Goal: Information Seeking & Learning: Learn about a topic

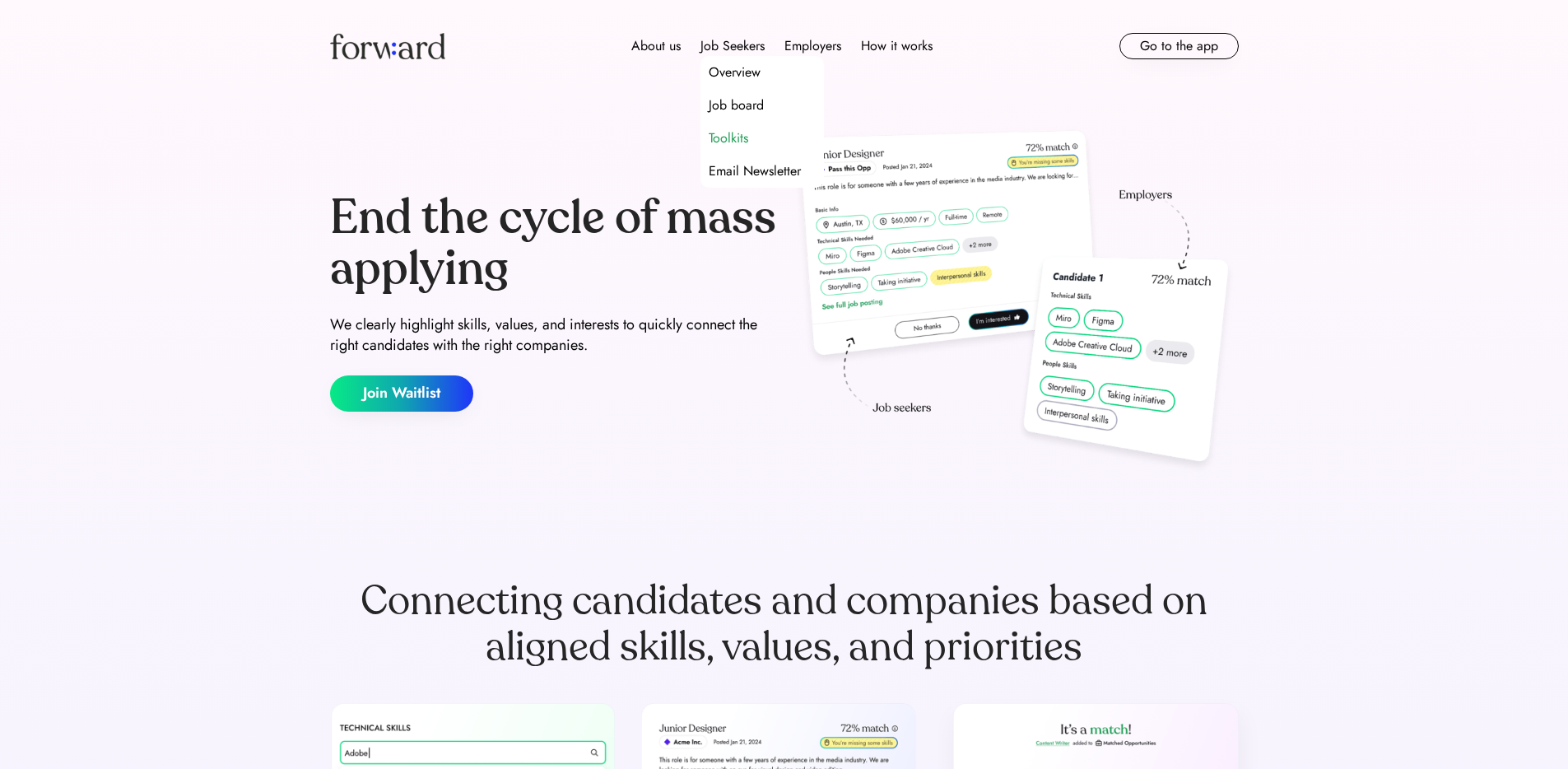
click at [717, 129] on div "Toolkits" at bounding box center [728, 139] width 40 height 20
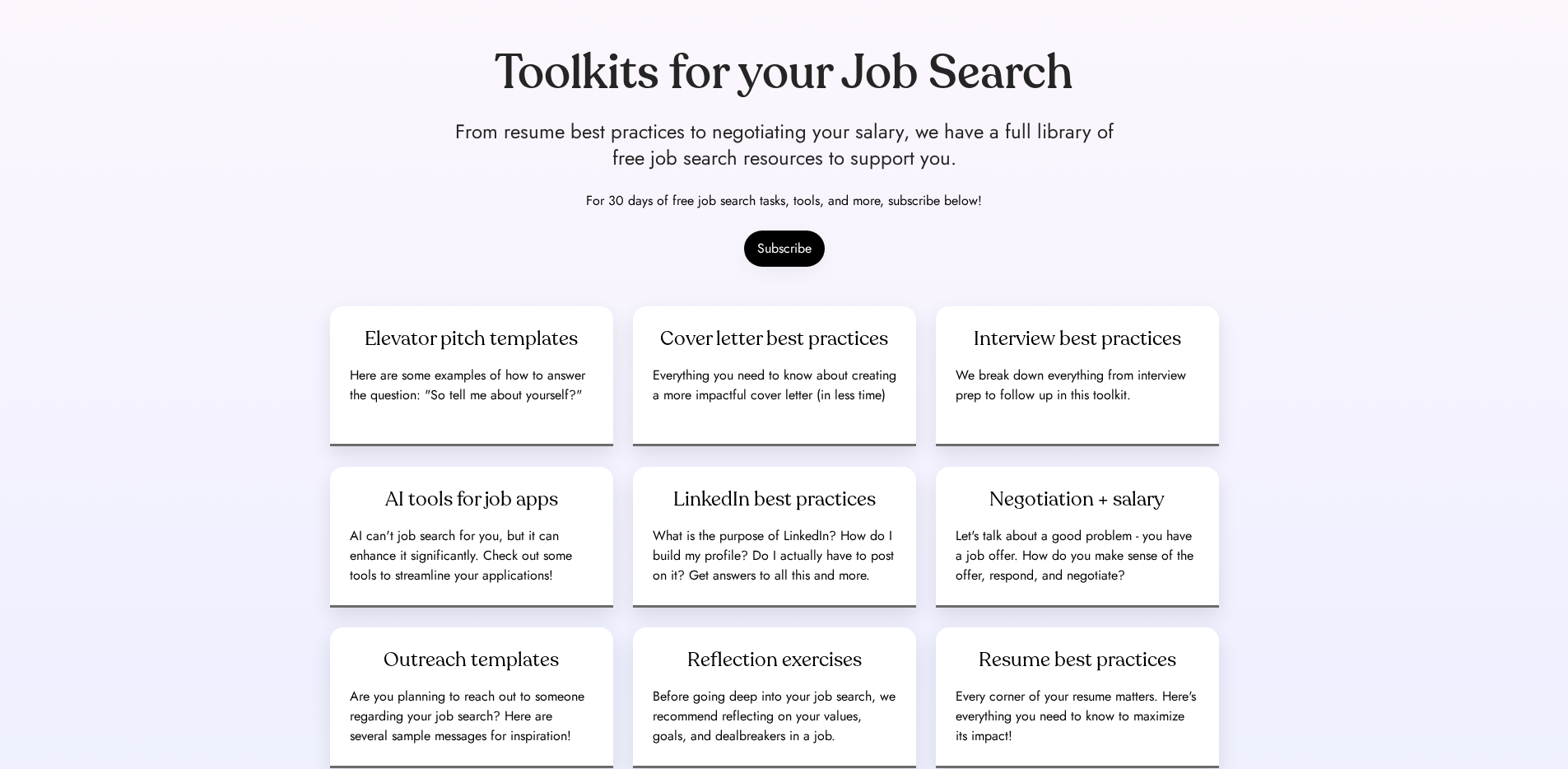
scroll to position [325, 0]
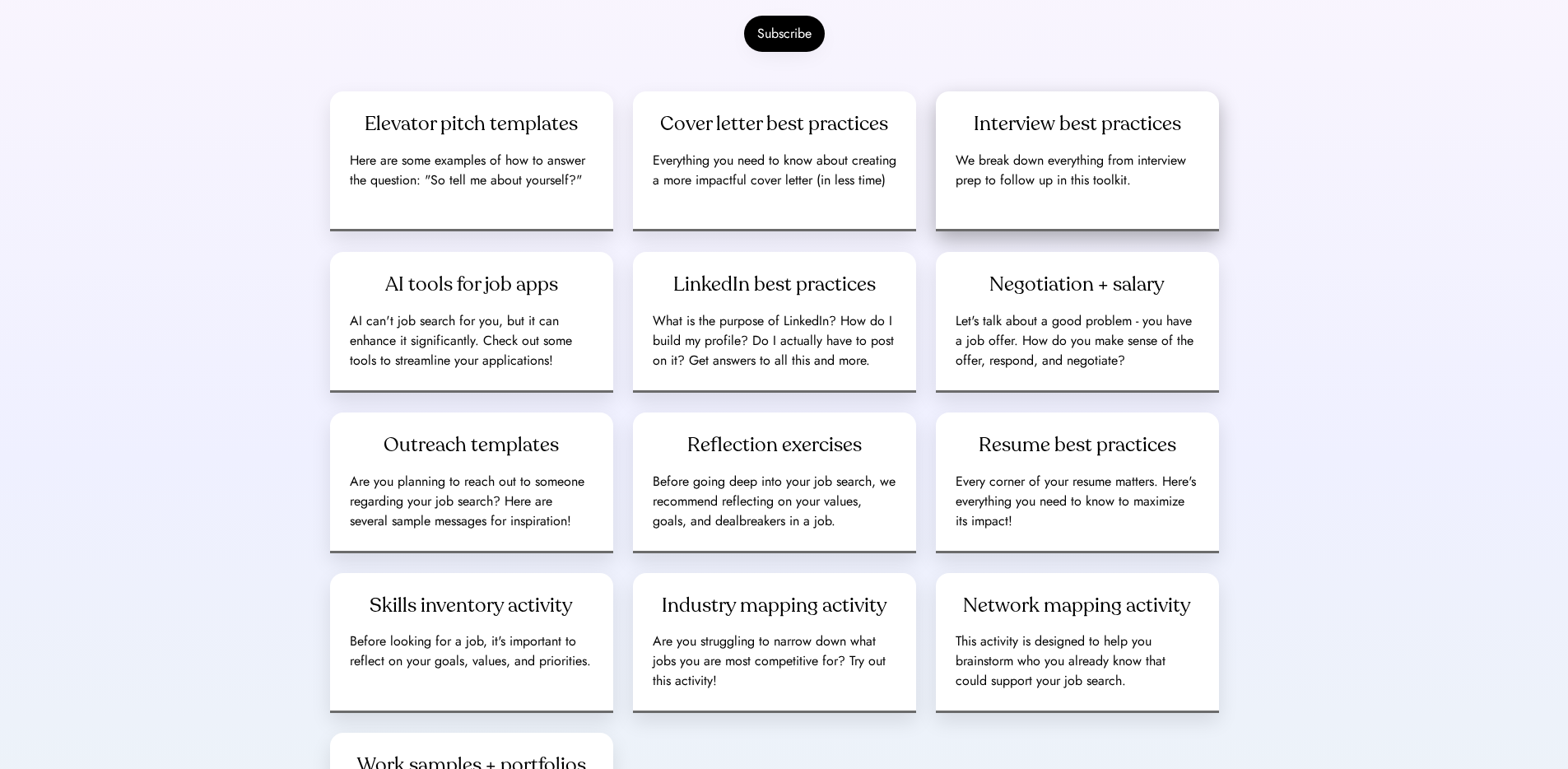
click at [1107, 120] on div "Interview best practices" at bounding box center [1077, 123] width 207 height 26
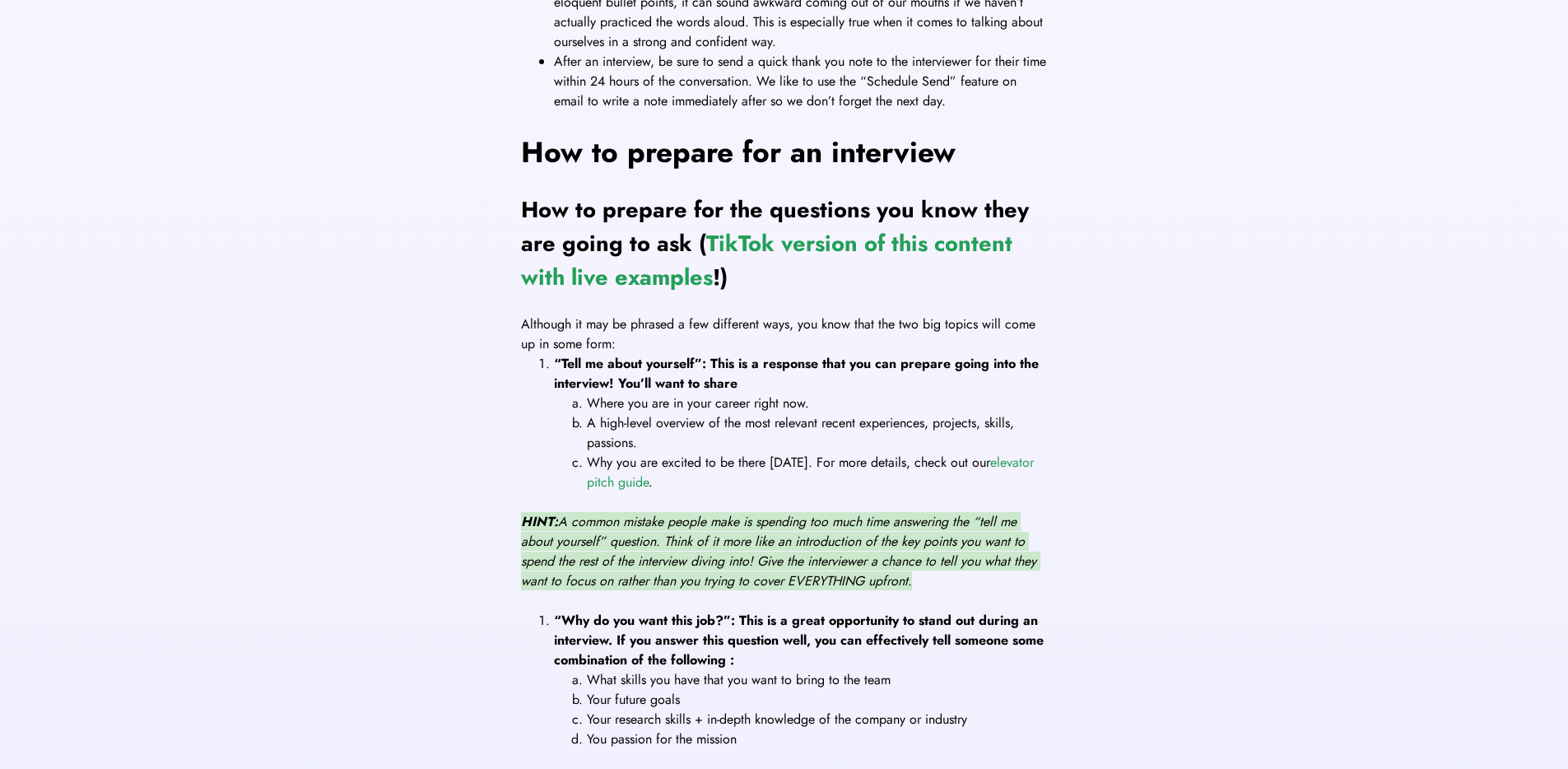
scroll to position [892, 0]
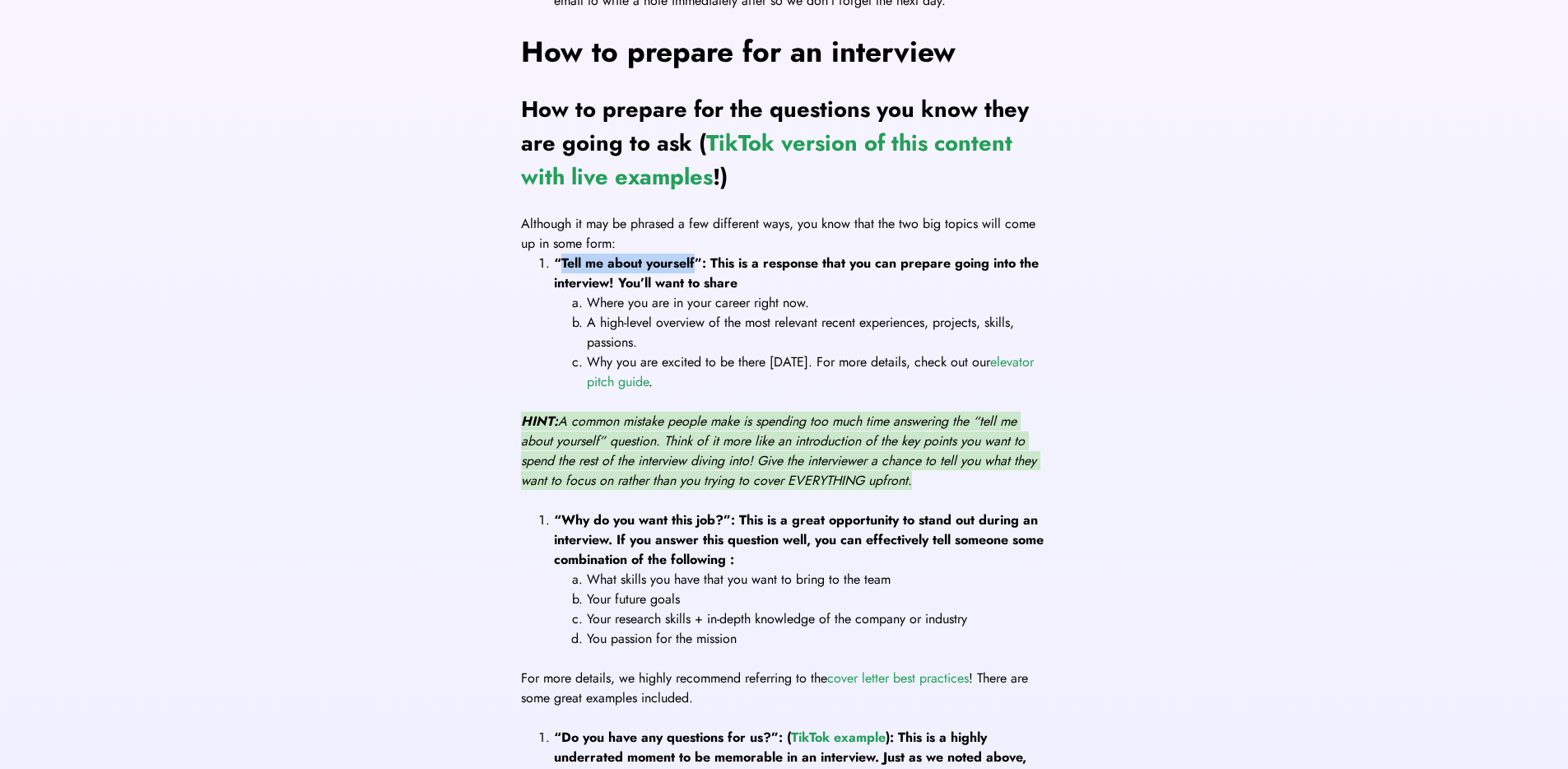
drag, startPoint x: 562, startPoint y: 262, endPoint x: 696, endPoint y: 257, distance: 134.1
click at [696, 257] on span "“Tell me about yourself”: This is a response that you can prepare going into th…" at bounding box center [798, 273] width 489 height 39
copy span "Tell me about yourself"
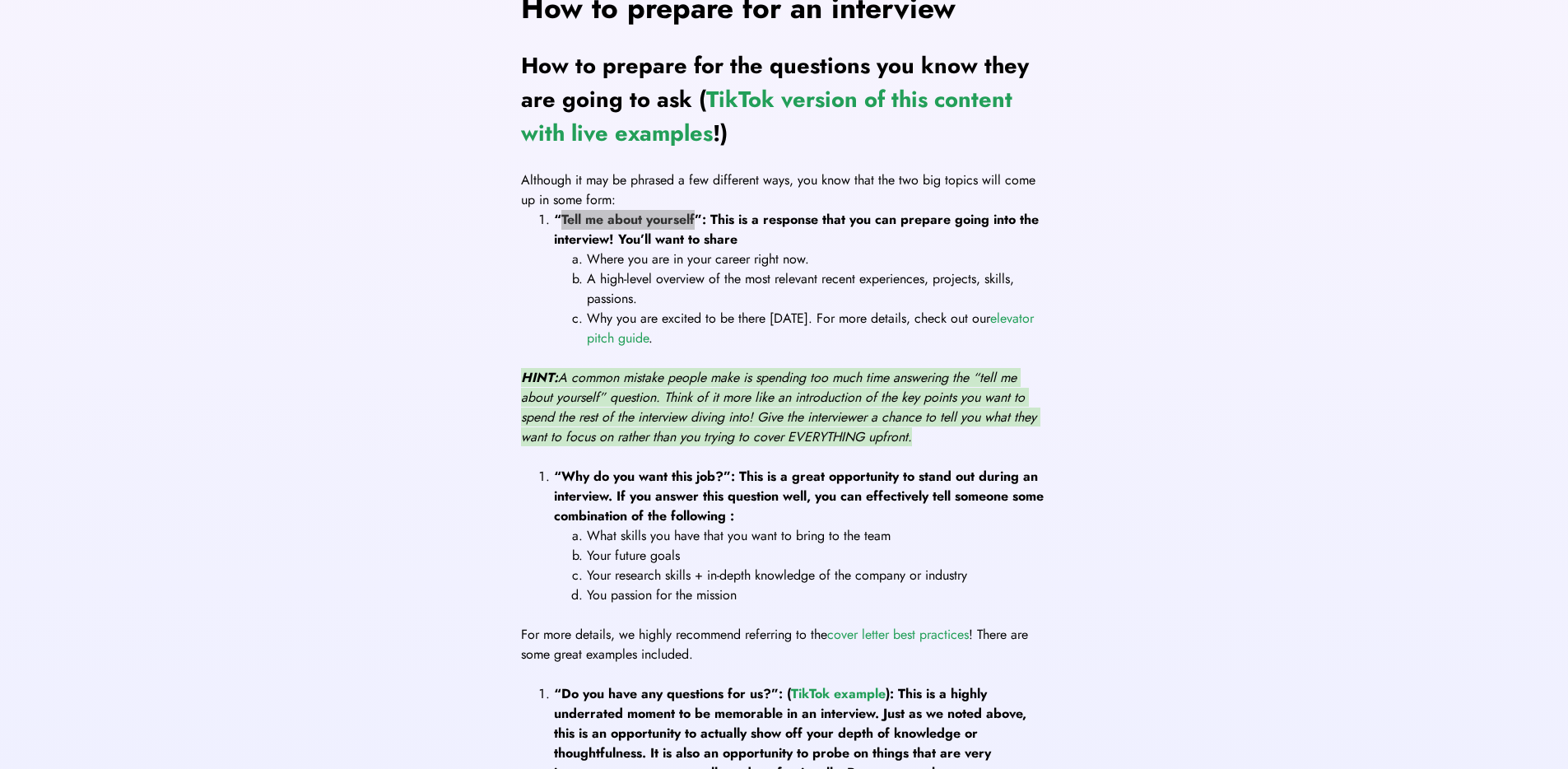
scroll to position [1035, 0]
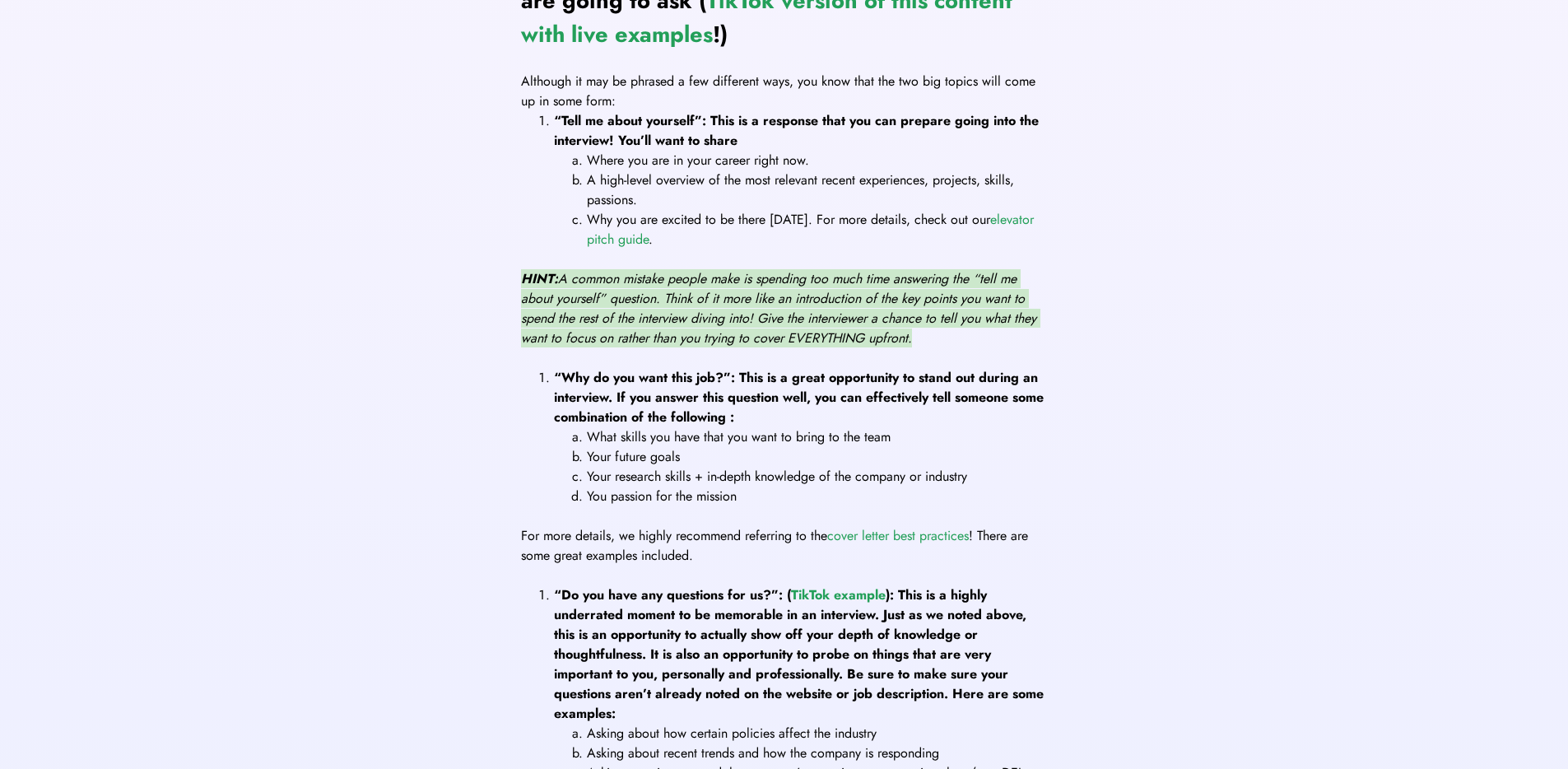
click at [601, 362] on div "The basics There are different “levels” of interviews. On one end of the spectr…" at bounding box center [784, 723] width 527 height 2665
drag, startPoint x: 564, startPoint y: 375, endPoint x: 724, endPoint y: 381, distance: 160.1
click at [724, 381] on span "“Why do you want this job?”: This is a great opportunity to stand out during an…" at bounding box center [800, 397] width 494 height 59
copy span "Why do you want this job?"
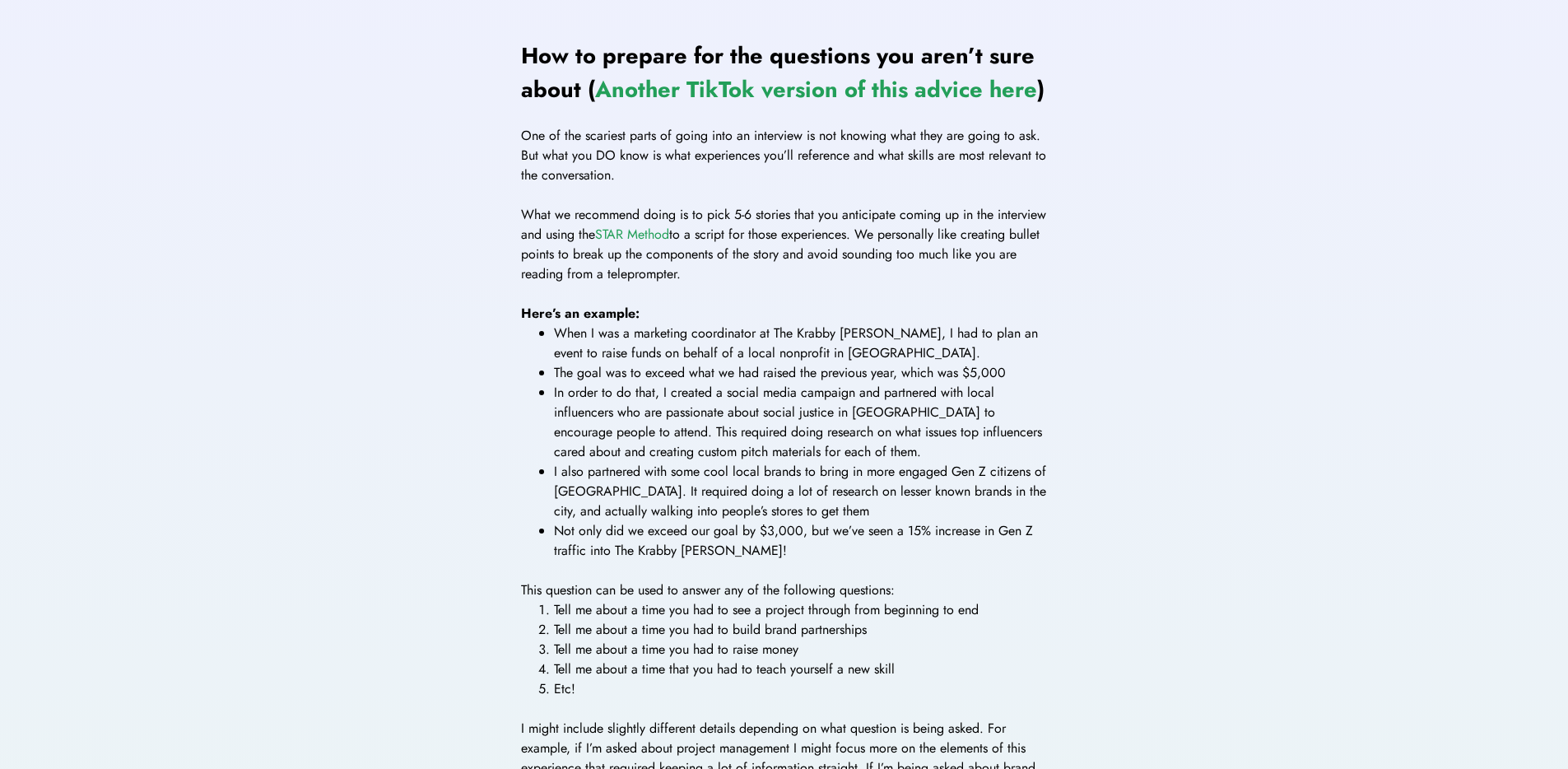
scroll to position [1909, 0]
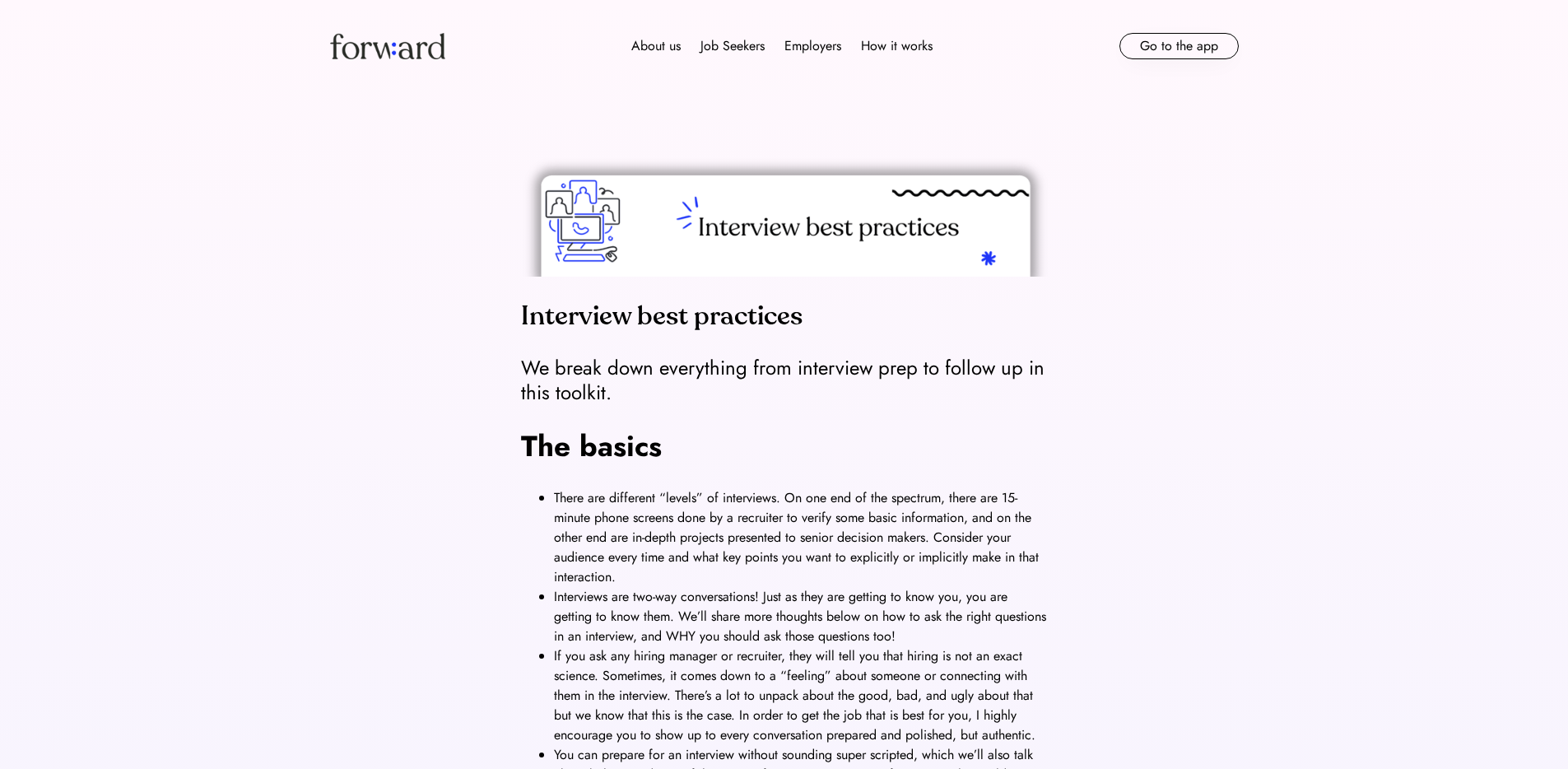
scroll to position [792, 0]
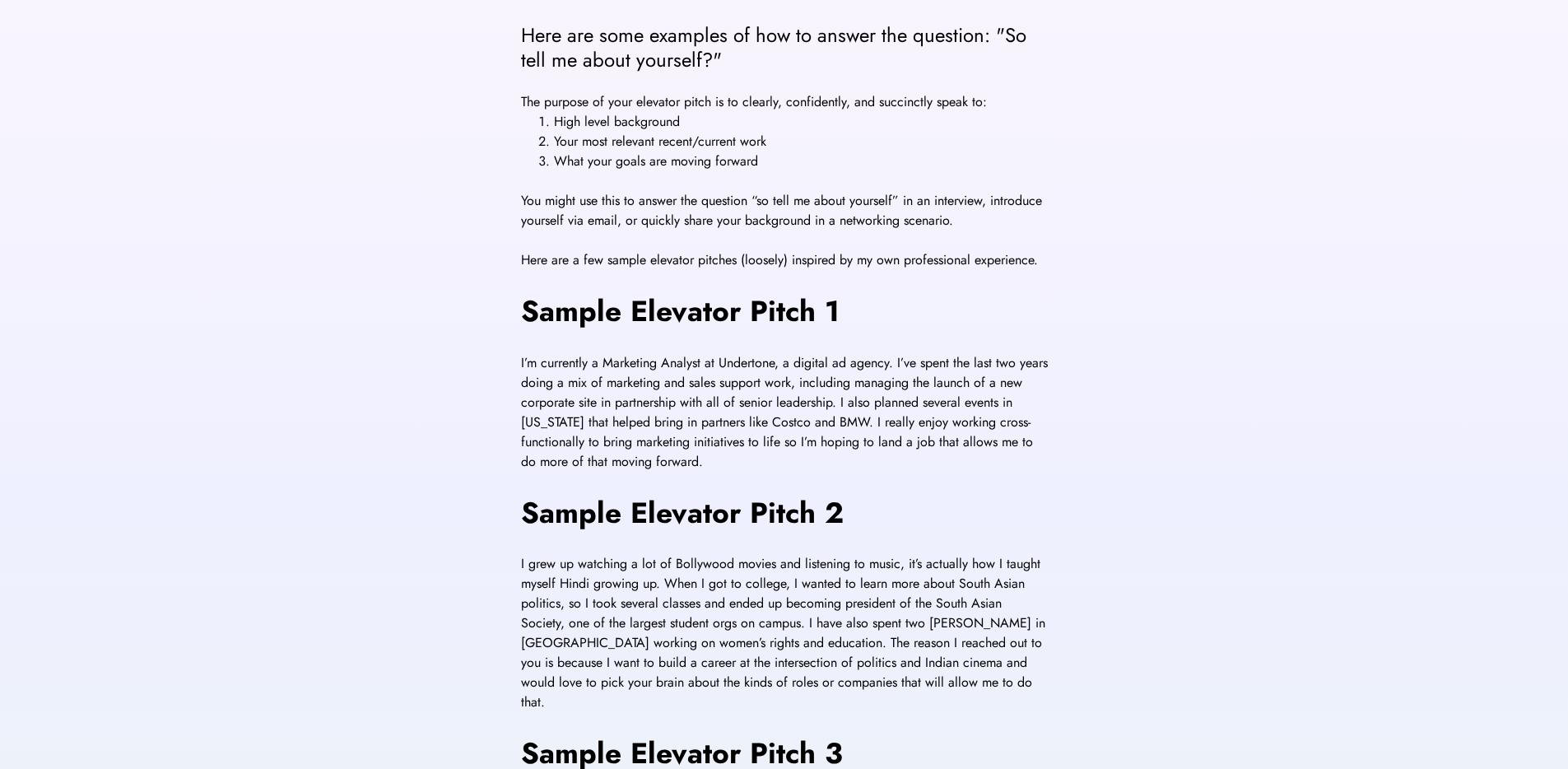
click at [392, 321] on div "Elevator pitch templates Here are some examples of how to answer the question: …" at bounding box center [784, 409] width 987 height 1299
